Goal: Find specific page/section: Find specific page/section

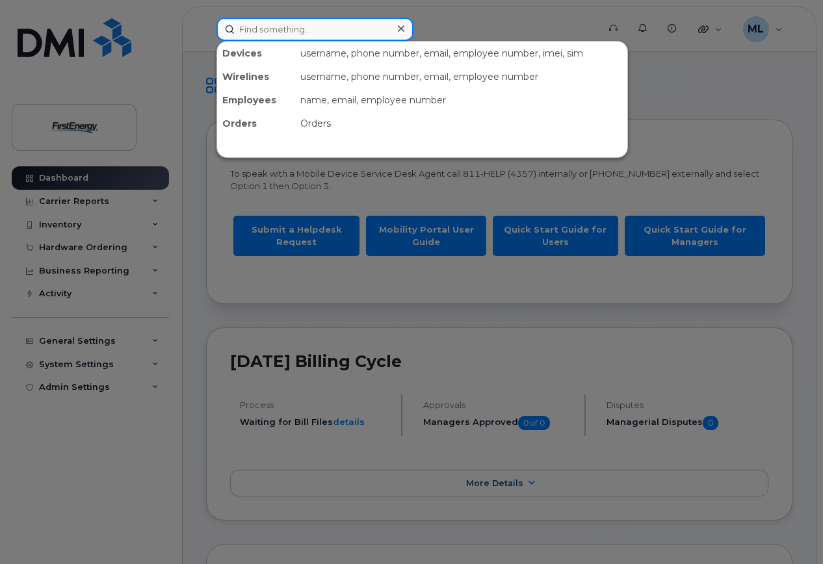
click at [276, 31] on input at bounding box center [314, 29] width 197 height 23
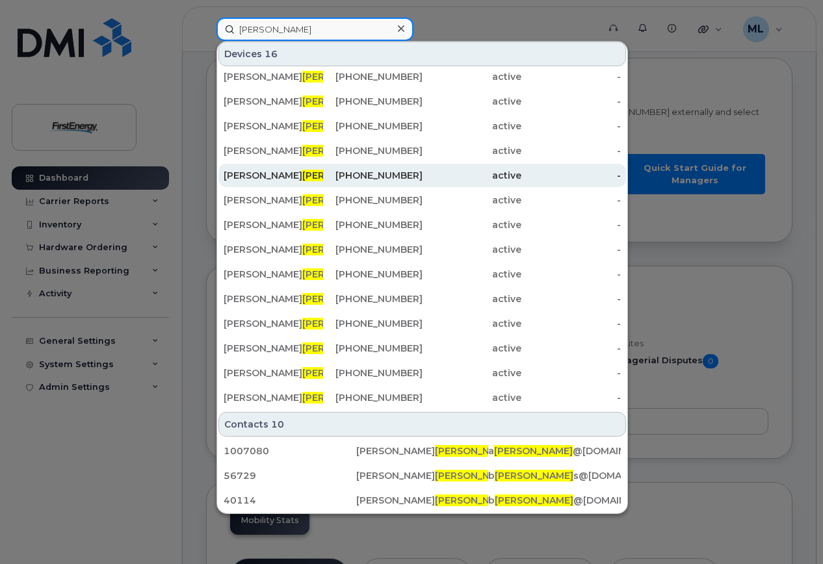
scroll to position [260, 0]
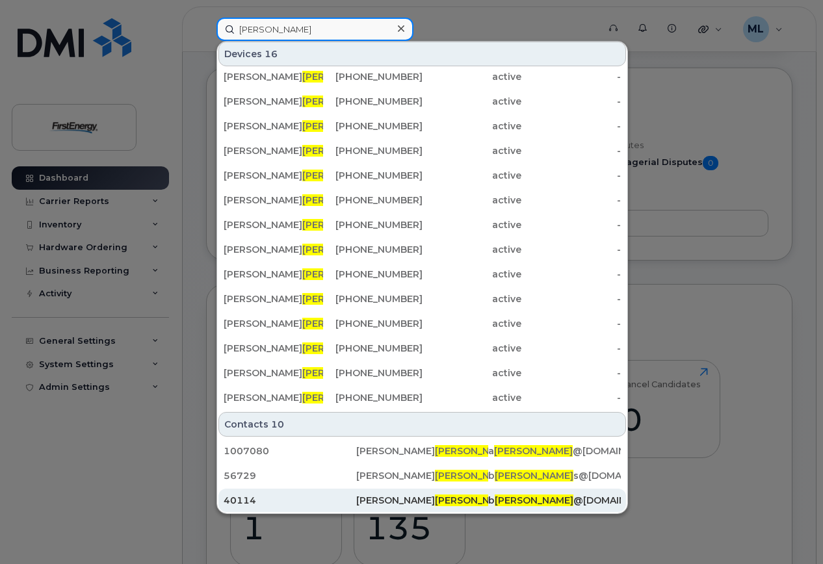
type input "[PERSON_NAME]"
click at [393, 504] on div "[PERSON_NAME]" at bounding box center [422, 500] width 133 height 13
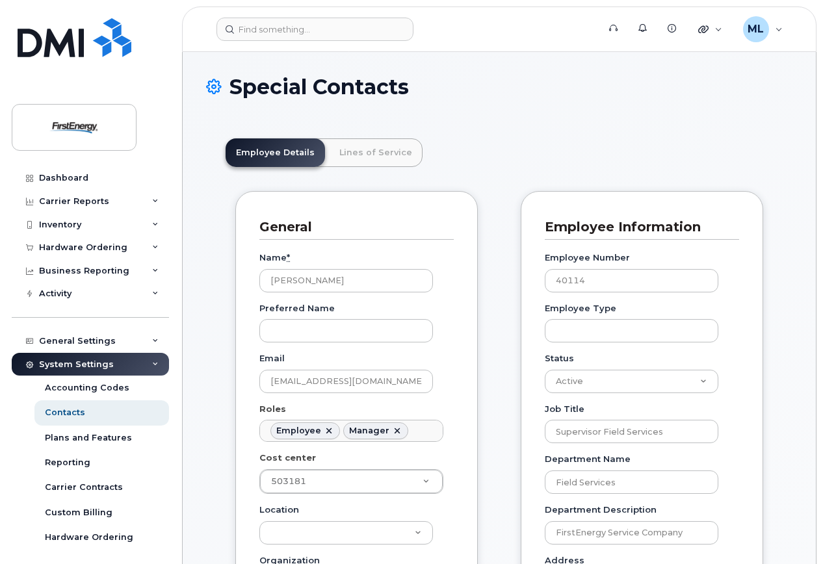
scroll to position [38, 0]
click at [378, 148] on link "Lines of Service" at bounding box center [376, 152] width 94 height 29
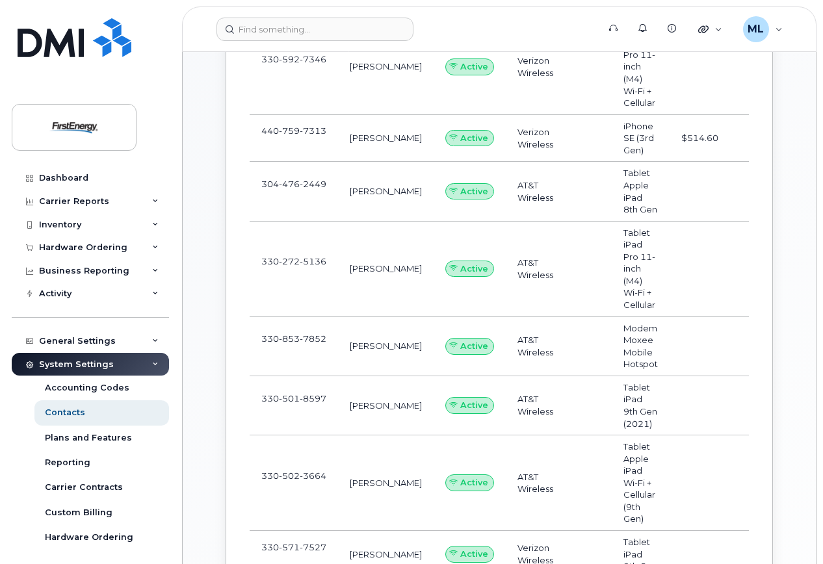
scroll to position [455, 0]
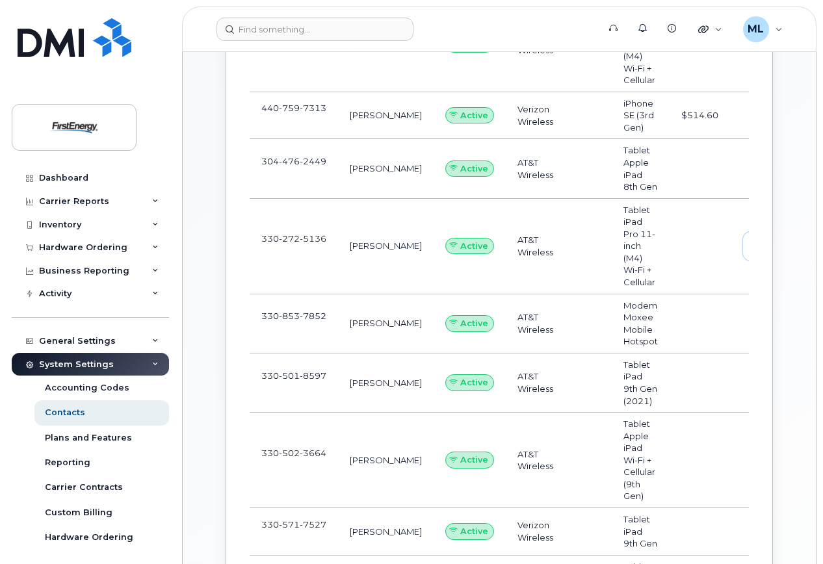
click at [762, 252] on span "view" at bounding box center [771, 246] width 19 height 12
